Goal: Transaction & Acquisition: Purchase product/service

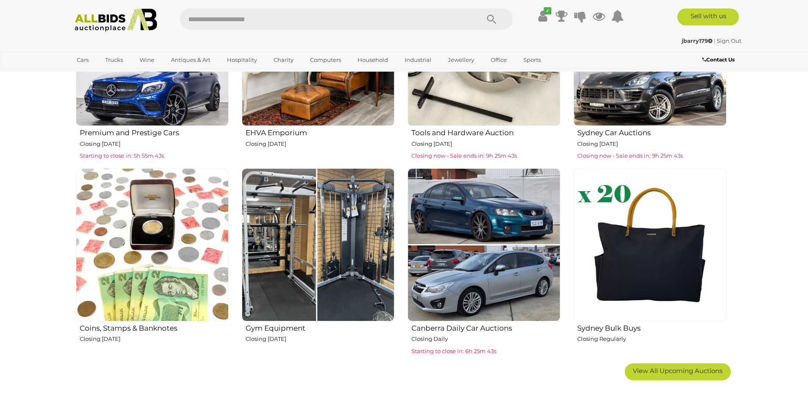
scroll to position [707, 0]
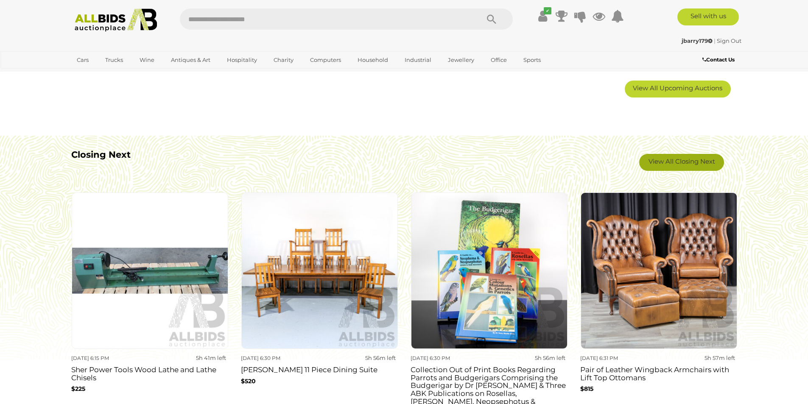
click at [668, 164] on link "View All Closing Next" at bounding box center [681, 162] width 85 height 17
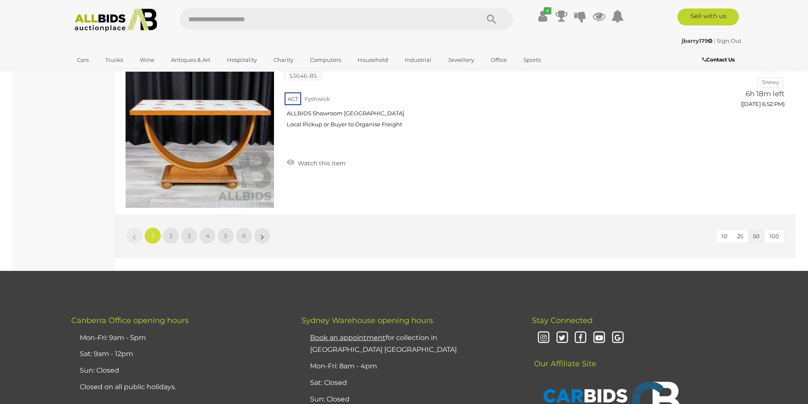
scroll to position [8051, 0]
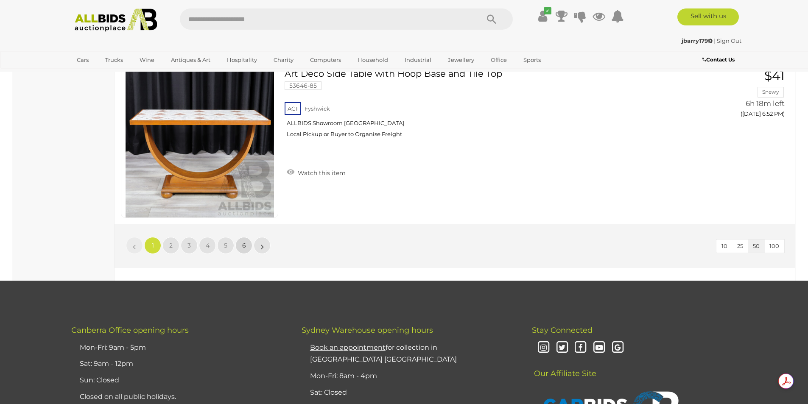
click at [245, 246] on span "6" at bounding box center [244, 246] width 4 height 8
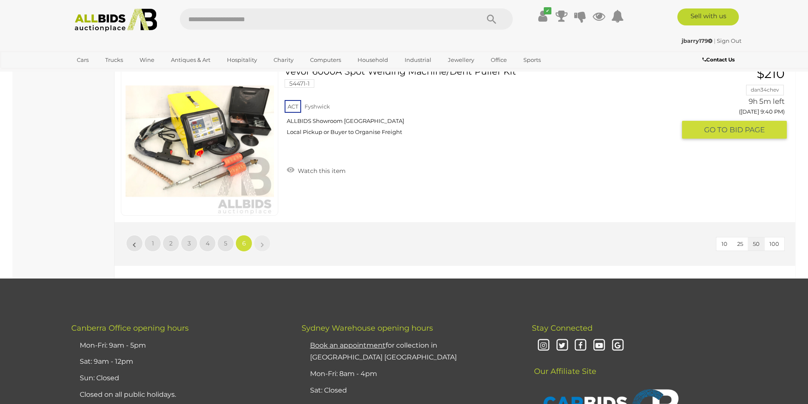
scroll to position [1555, 0]
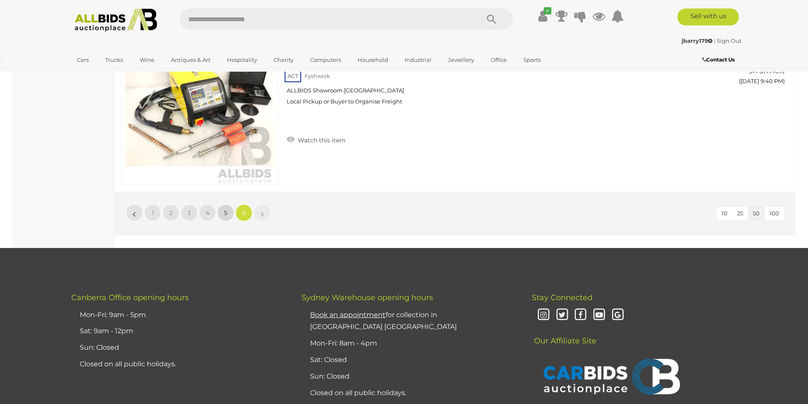
click at [223, 215] on link "5" at bounding box center [225, 212] width 17 height 17
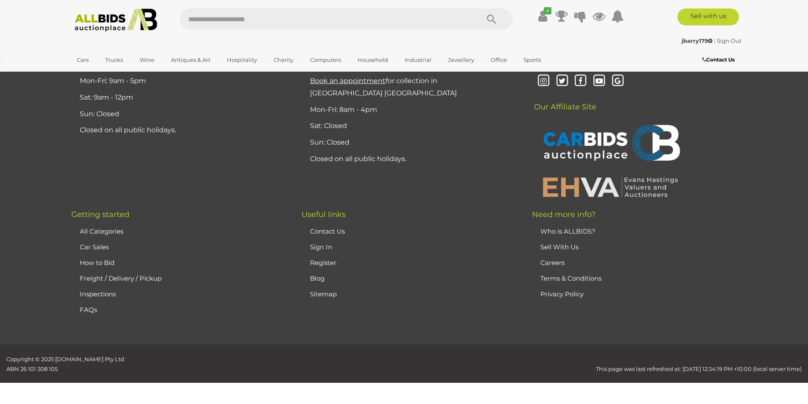
scroll to position [29, 0]
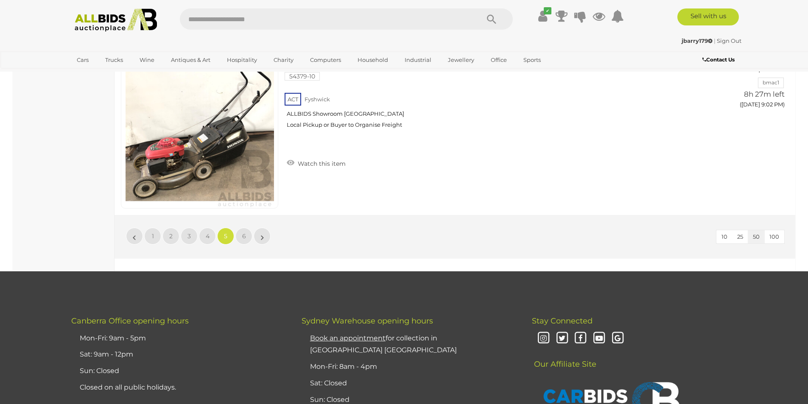
scroll to position [8084, 0]
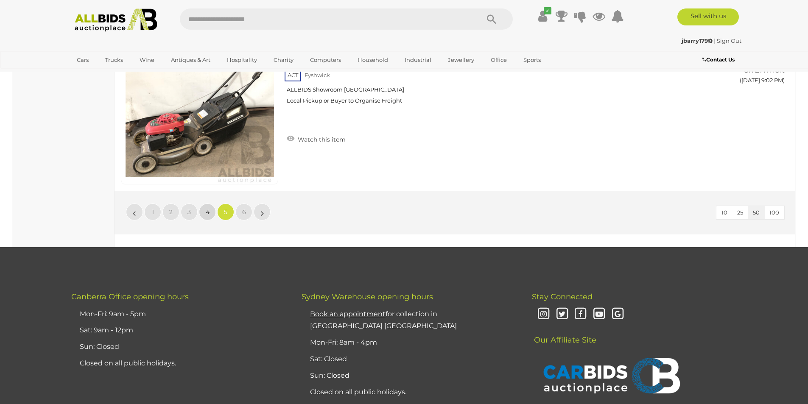
click at [208, 212] on span "4" at bounding box center [208, 212] width 4 height 8
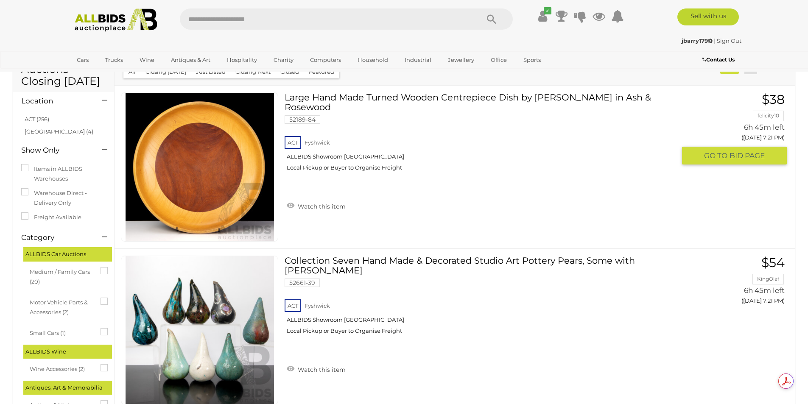
click at [195, 159] on link at bounding box center [199, 166] width 157 height 149
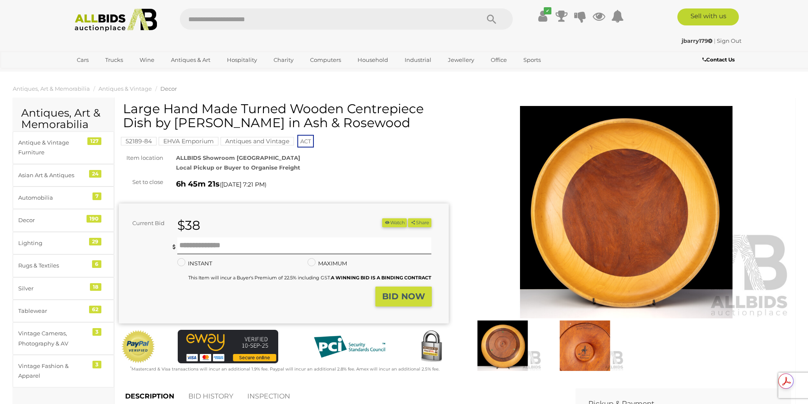
click at [628, 201] on img at bounding box center [626, 212] width 330 height 212
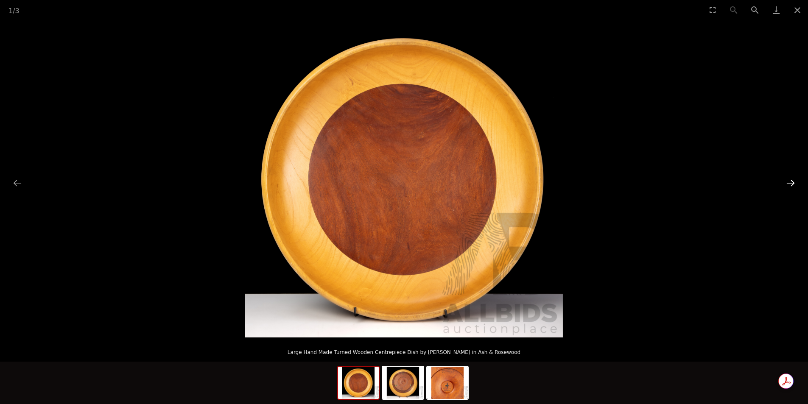
click at [793, 184] on button "Next slide" at bounding box center [790, 183] width 18 height 17
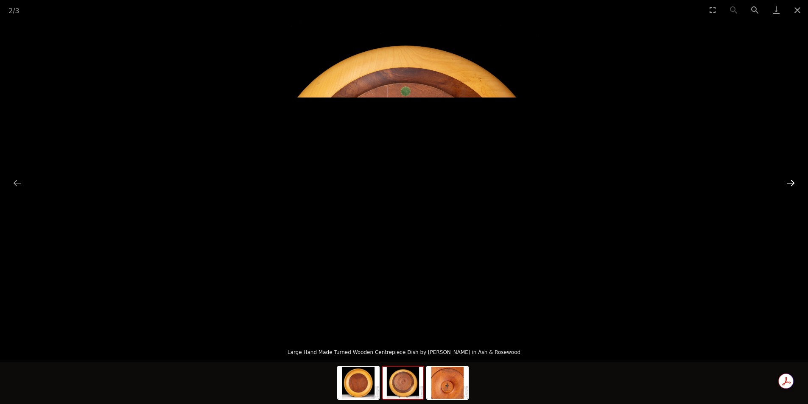
click at [794, 184] on button "Next slide" at bounding box center [790, 183] width 18 height 17
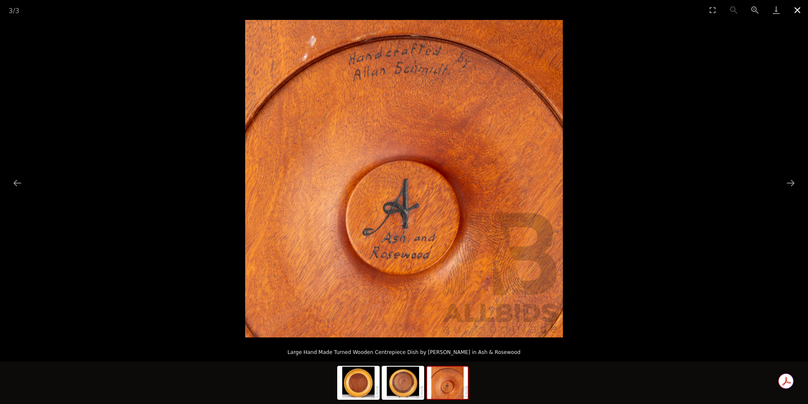
click at [799, 11] on button "Close gallery" at bounding box center [796, 10] width 21 height 20
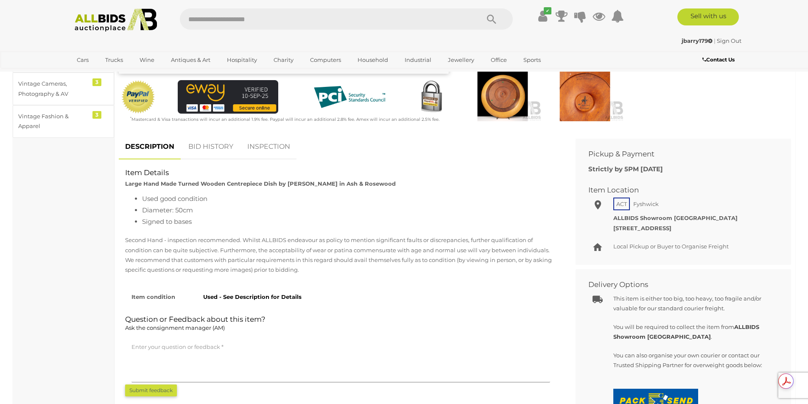
scroll to position [283, 0]
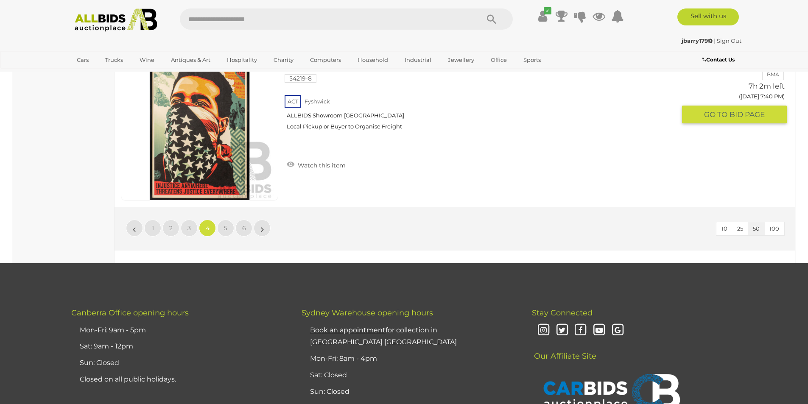
scroll to position [8084, 0]
